Goal: Transaction & Acquisition: Purchase product/service

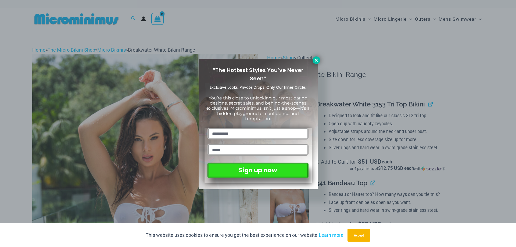
click at [317, 60] on icon at bounding box center [316, 60] width 3 height 3
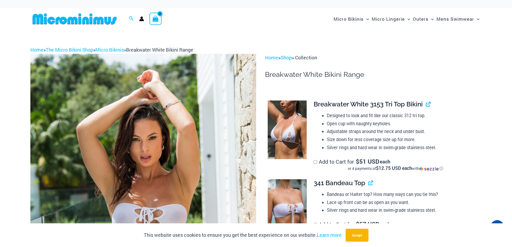
click at [89, 23] on img at bounding box center [74, 19] width 88 height 12
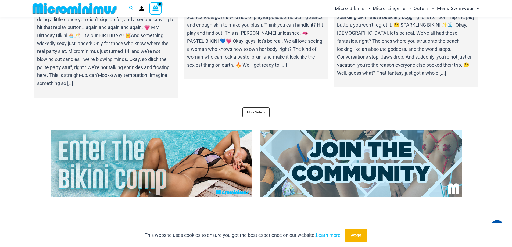
scroll to position [2011, 0]
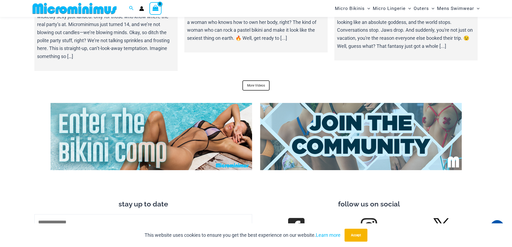
click at [90, 142] on img at bounding box center [152, 136] width 202 height 67
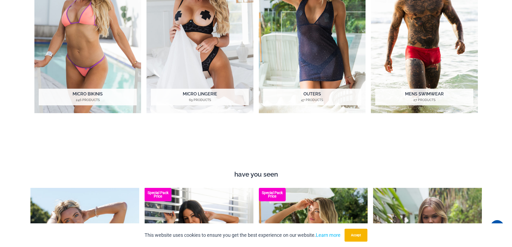
scroll to position [0, 0]
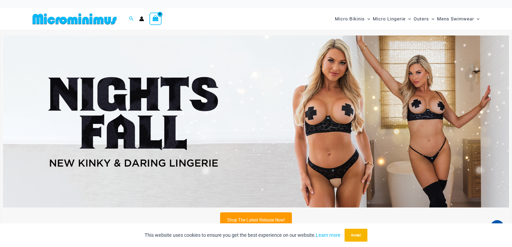
click at [344, 92] on img at bounding box center [256, 121] width 506 height 172
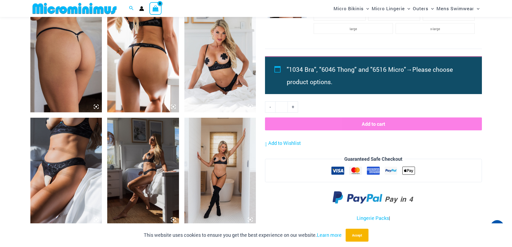
scroll to position [505, 0]
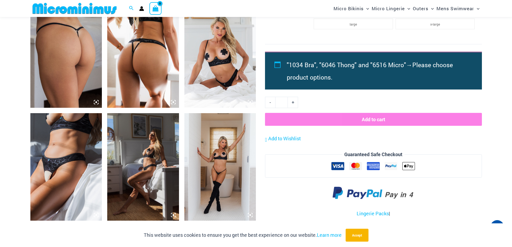
click at [61, 166] on img at bounding box center [66, 166] width 72 height 107
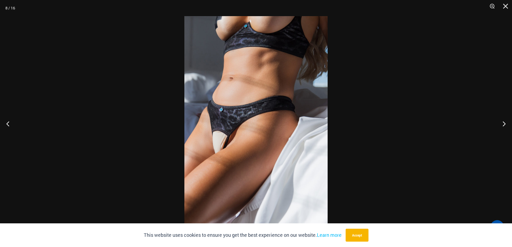
scroll to position [398, 0]
click at [506, 7] on button "Close" at bounding box center [503, 8] width 13 height 16
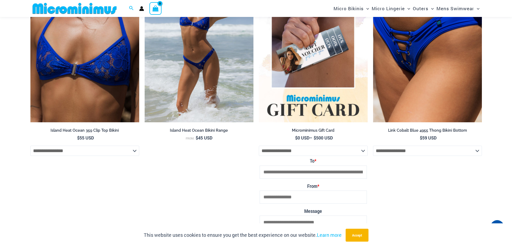
scroll to position [1876, 0]
